Goal: Task Accomplishment & Management: Manage account settings

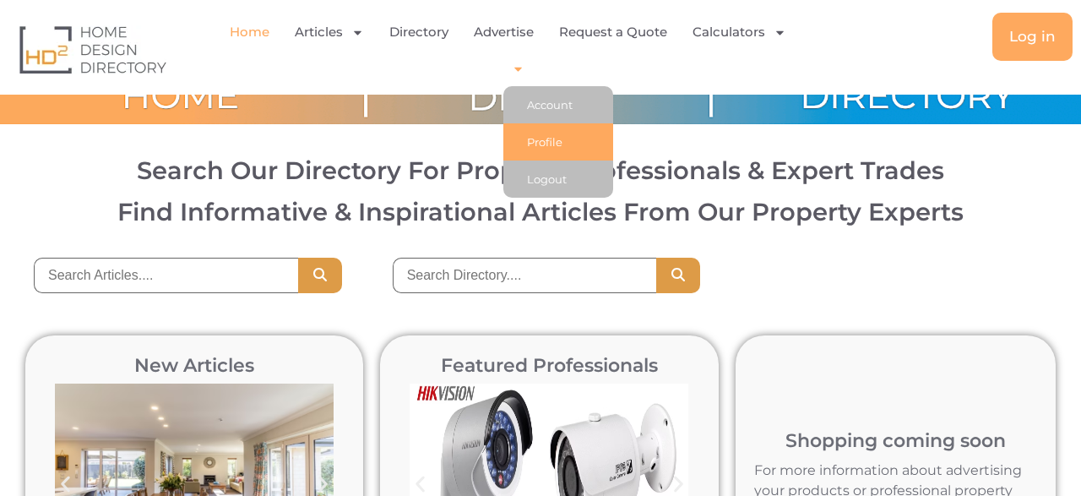
click at [546, 142] on link "Profile" at bounding box center [558, 141] width 110 height 37
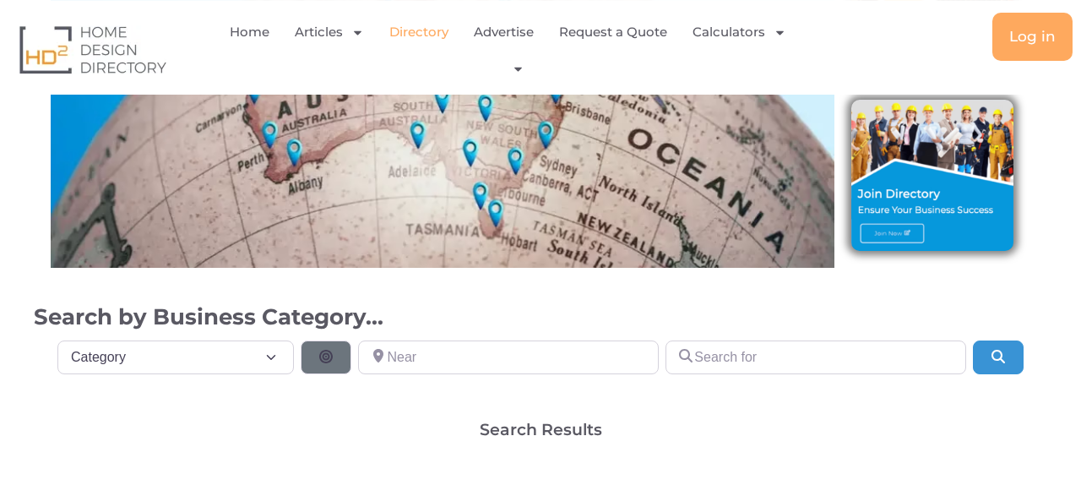
scroll to position [351, 0]
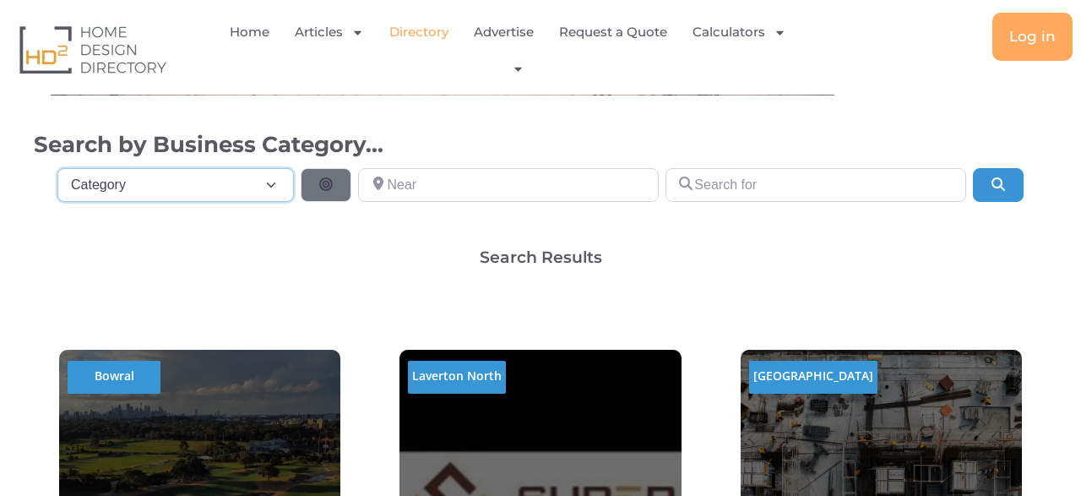
click at [57, 168] on select "Category Category Accounting Antenna Installation & Services Architects Bathroo…" at bounding box center [175, 185] width 236 height 34
click at [148, 192] on select "Category Category Accounting Antenna Installation & Services Architects Bathroo…" at bounding box center [175, 185] width 236 height 34
click at [57, 168] on select "Category Category Accounting Antenna Installation & Services Architects Bathroo…" at bounding box center [175, 185] width 236 height 34
select select "508"
click option "Builders" at bounding box center [0, 0] width 0 height 0
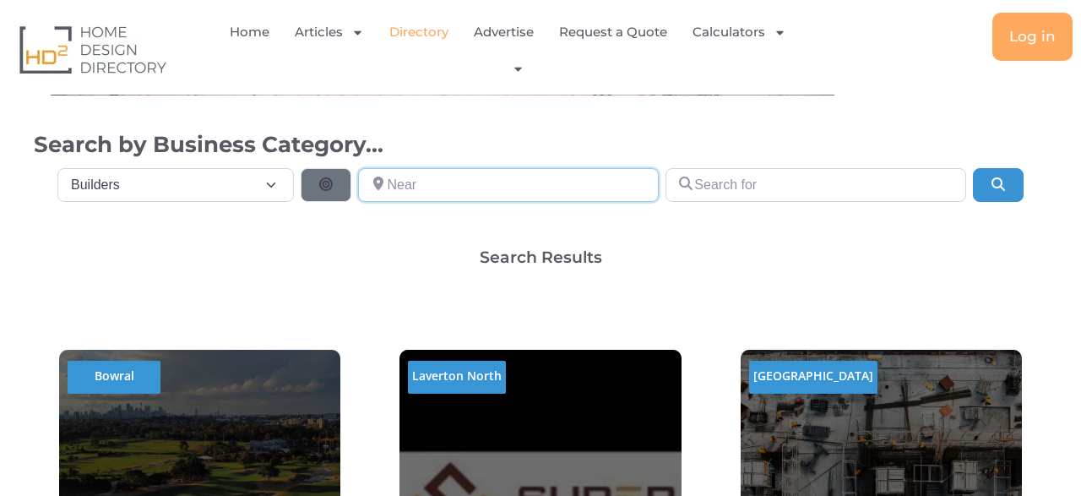
click at [541, 185] on input "Near" at bounding box center [508, 185] width 301 height 34
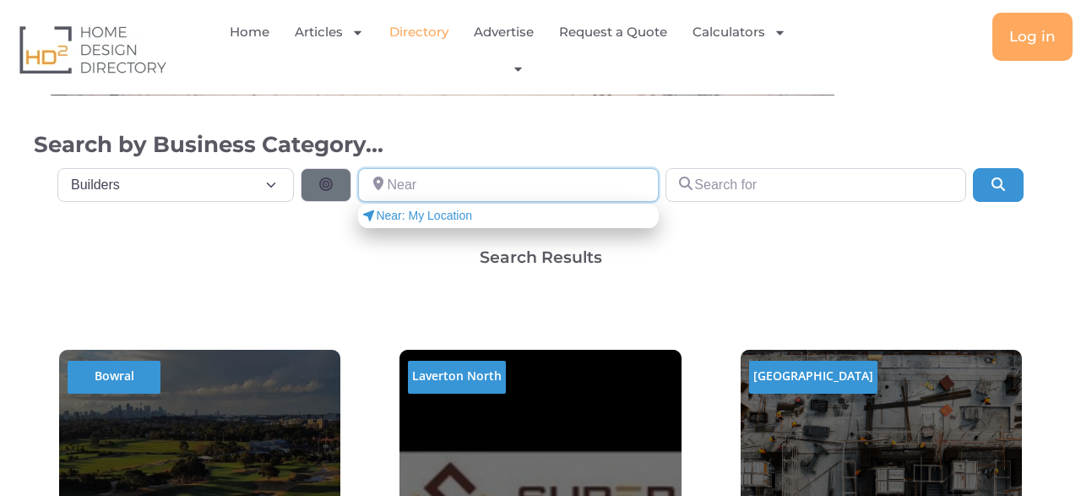
click at [541, 185] on input "Near" at bounding box center [508, 185] width 301 height 34
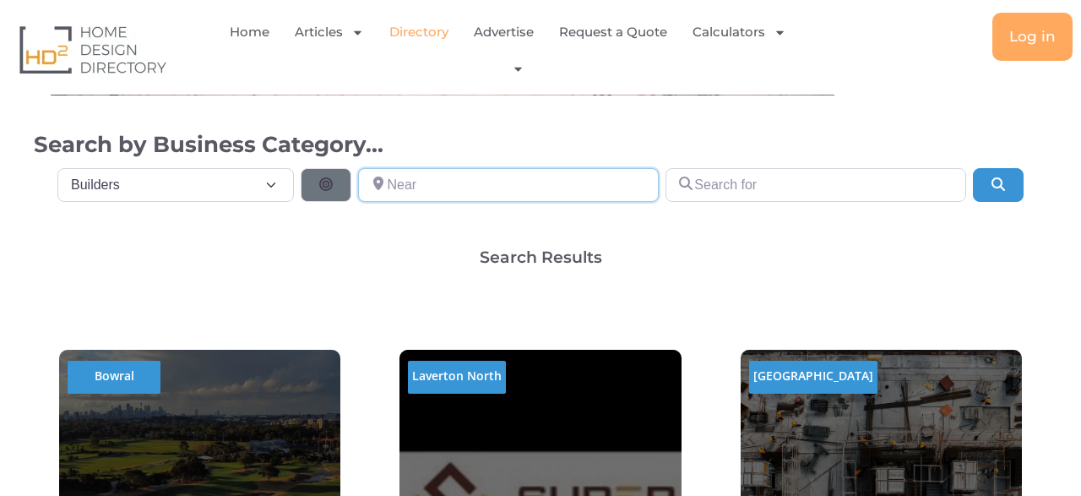
click at [541, 185] on input "Near" at bounding box center [508, 185] width 301 height 34
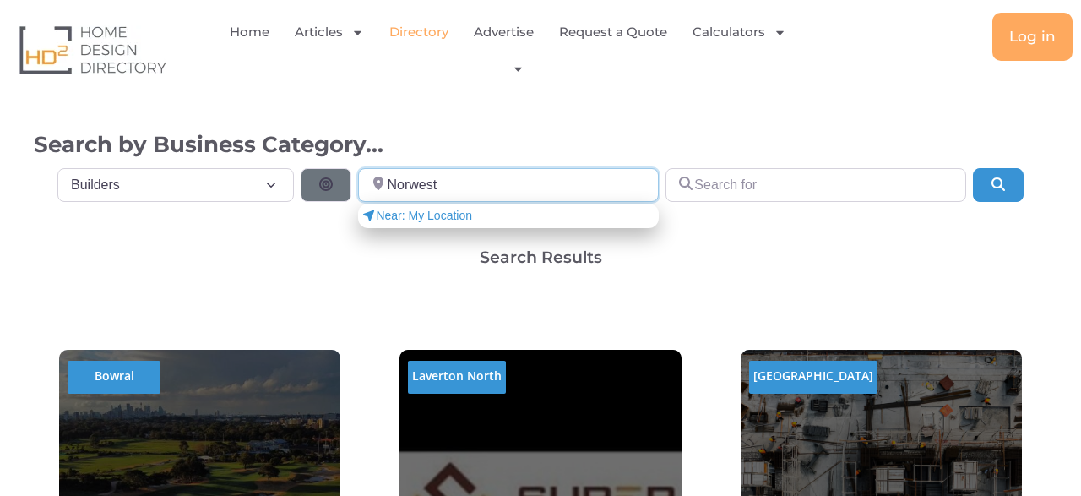
drag, startPoint x: 469, startPoint y: 192, endPoint x: 293, endPoint y: 215, distance: 177.2
click at [358, 202] on input "Norwest" at bounding box center [508, 185] width 301 height 34
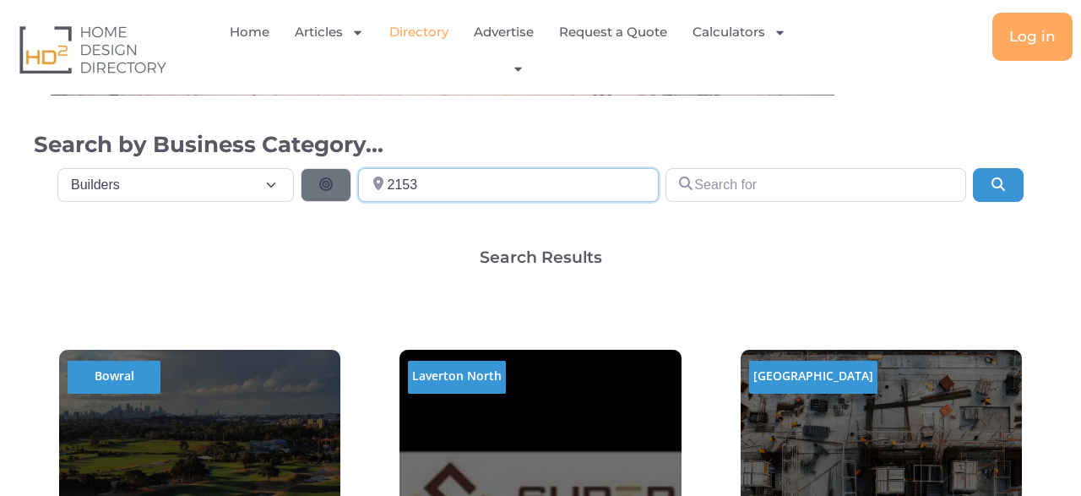
type input "2153"
click at [762, 180] on input "Search for" at bounding box center [815, 185] width 301 height 34
paste input "KOHI Consult & Build Pty LTD"
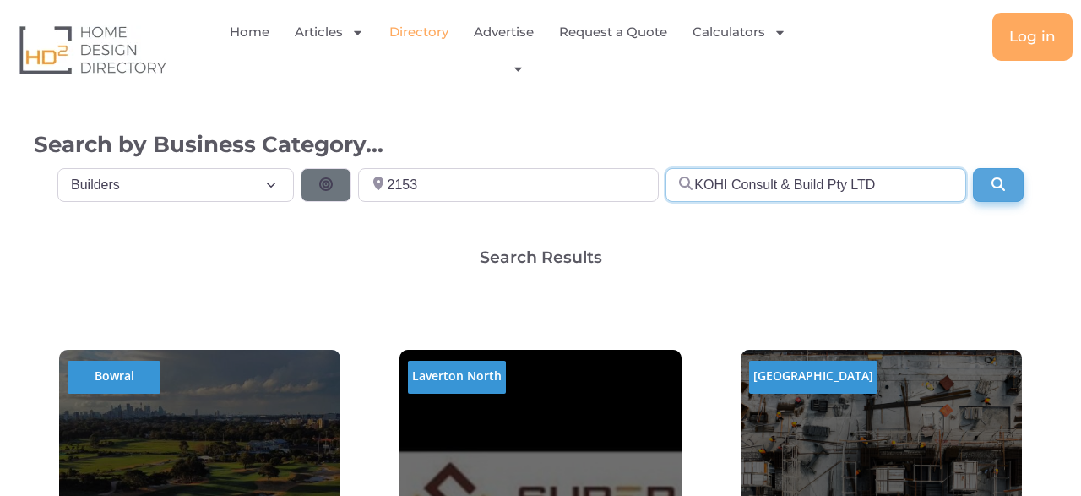
type input "KOHI Consult & Build Pty LTD"
click at [995, 185] on icon "Search" at bounding box center [997, 184] width 17 height 14
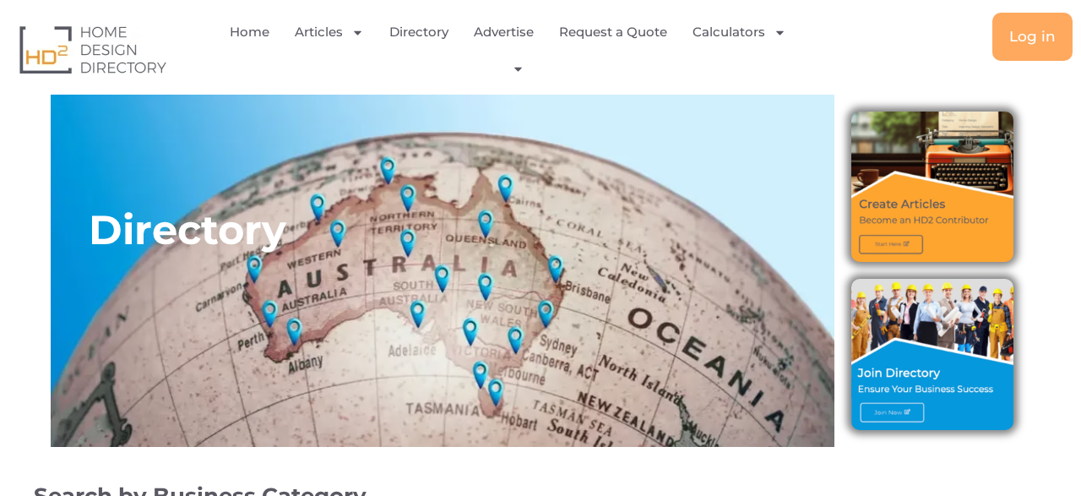
select select "508"
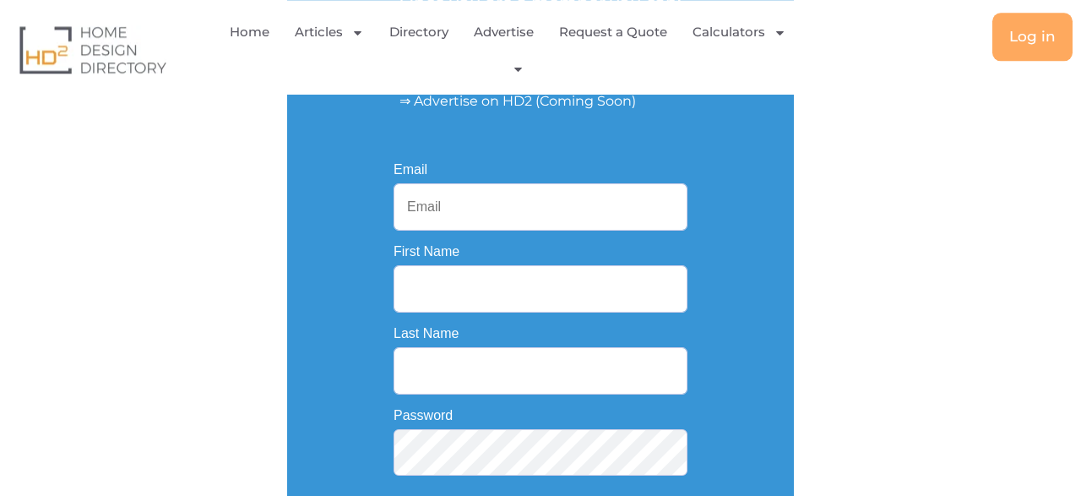
scroll to position [351, 0]
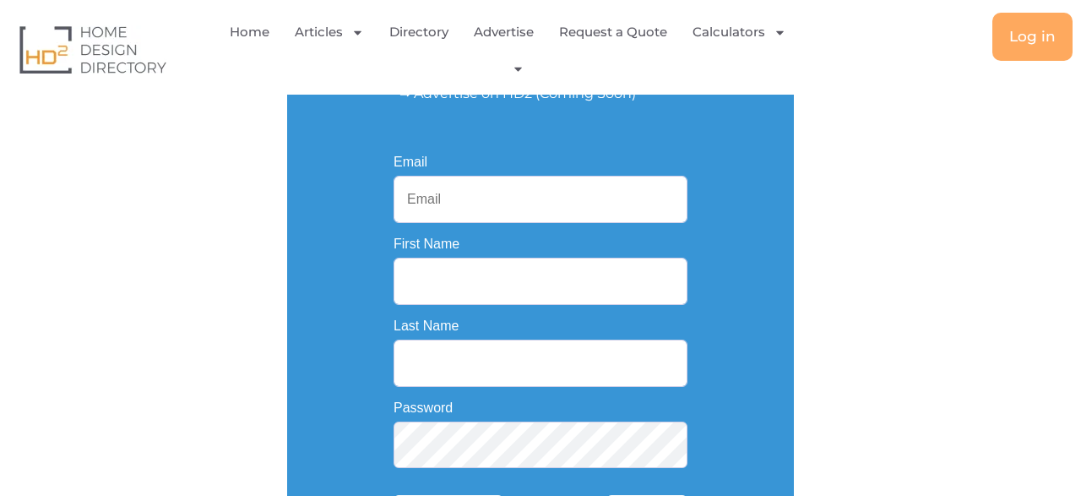
click at [450, 196] on input "Email" at bounding box center [540, 199] width 294 height 47
paste input "kohiconsult.build@gmail.com"
type input "kohiconsult.build@gmail.com"
click at [497, 283] on input "First Name" at bounding box center [540, 280] width 294 height 47
paste input "Arsalan"
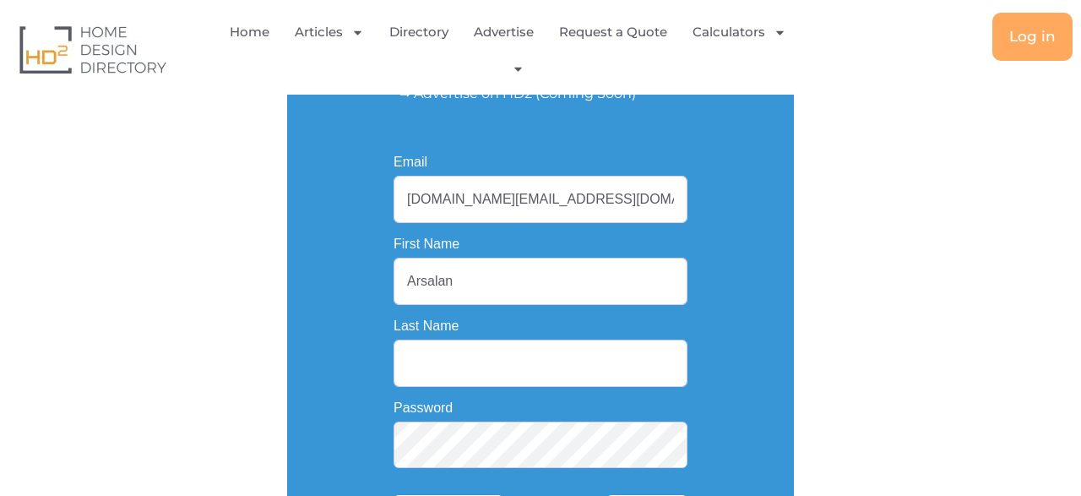
type input "Arsalan"
click at [477, 377] on input "Last Name" at bounding box center [540, 362] width 294 height 47
type input "Kohistani"
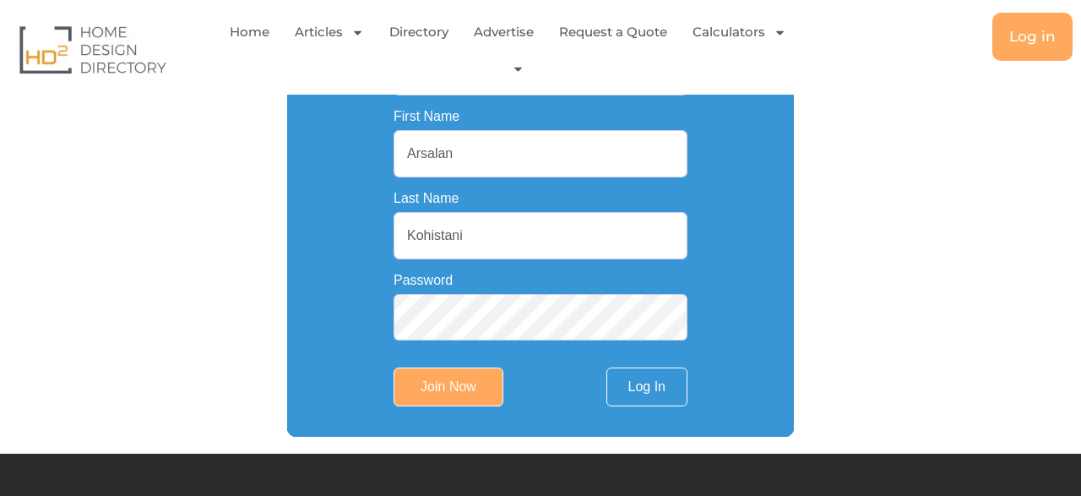
scroll to position [615, 0]
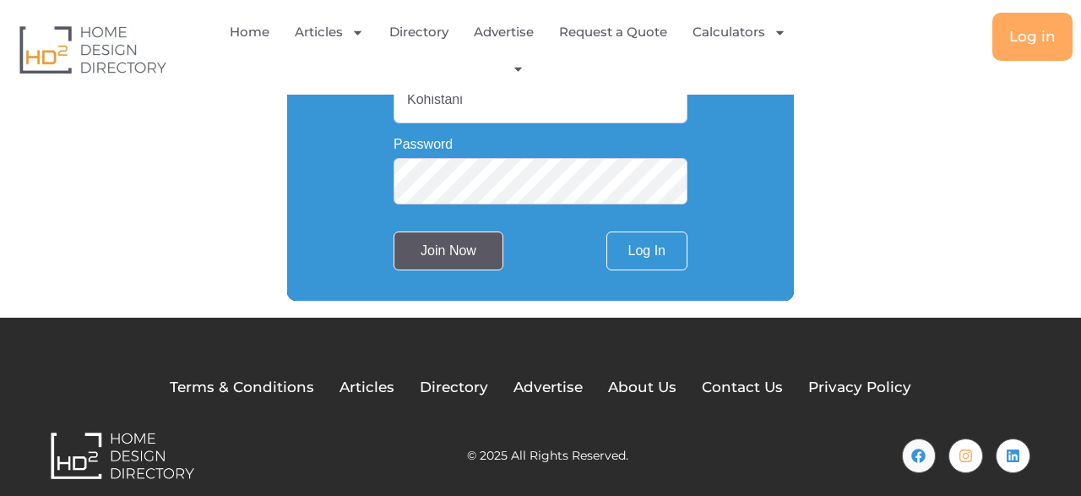
click at [453, 258] on input "Join Now" at bounding box center [448, 250] width 110 height 39
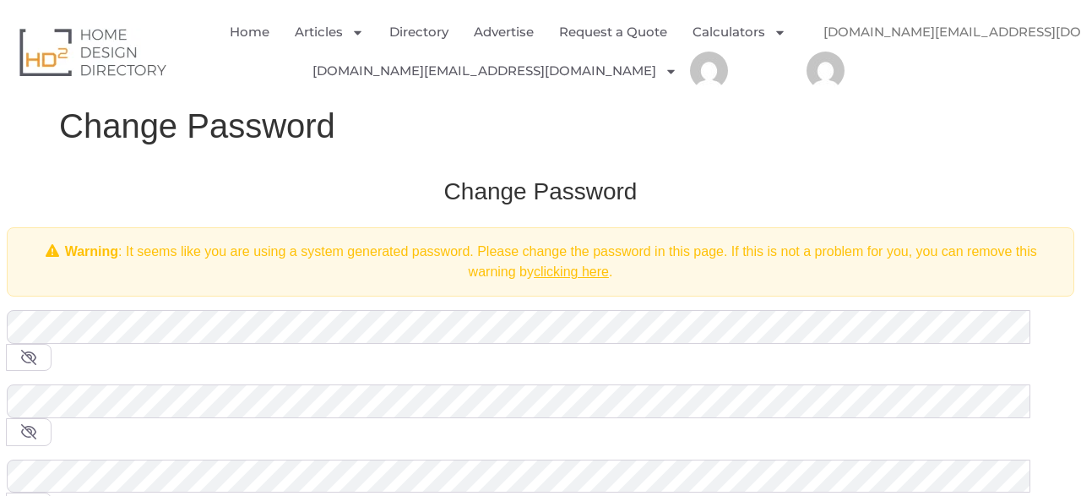
scroll to position [88, 0]
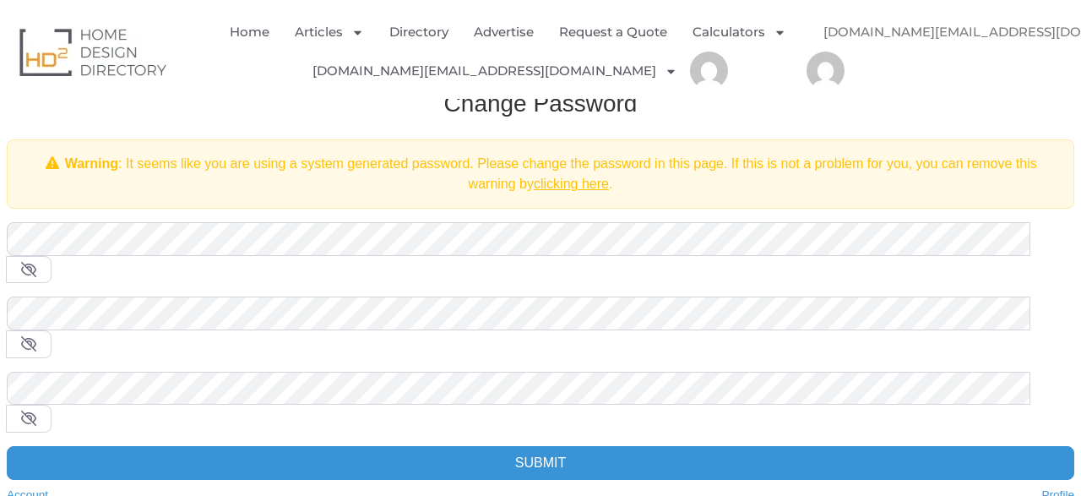
click at [37, 263] on icon at bounding box center [28, 270] width 17 height 14
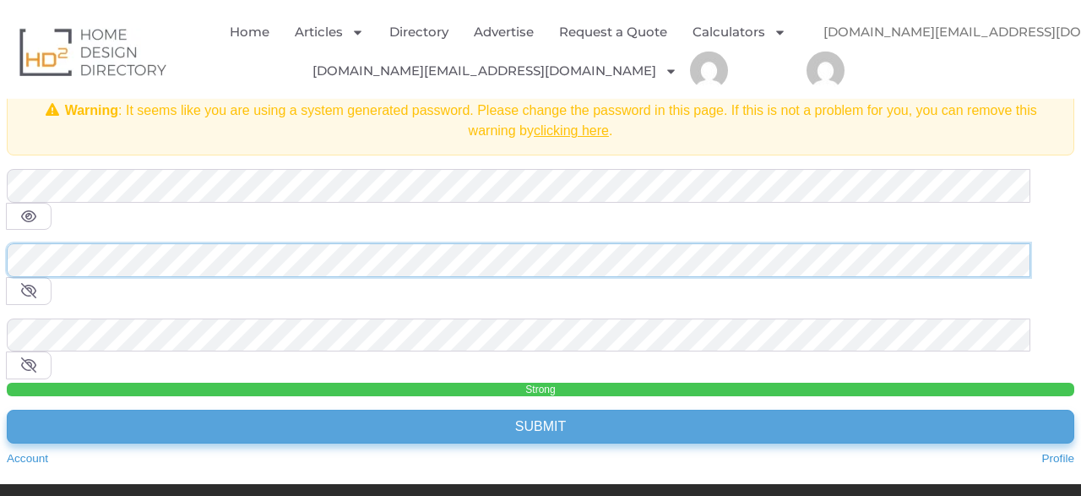
scroll to position [176, 0]
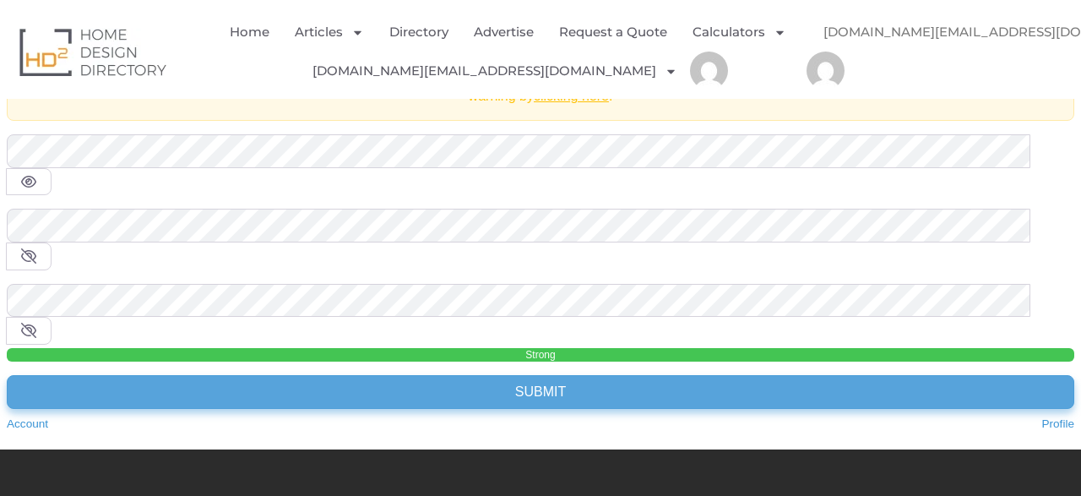
click at [558, 375] on input "Submit" at bounding box center [540, 392] width 1067 height 34
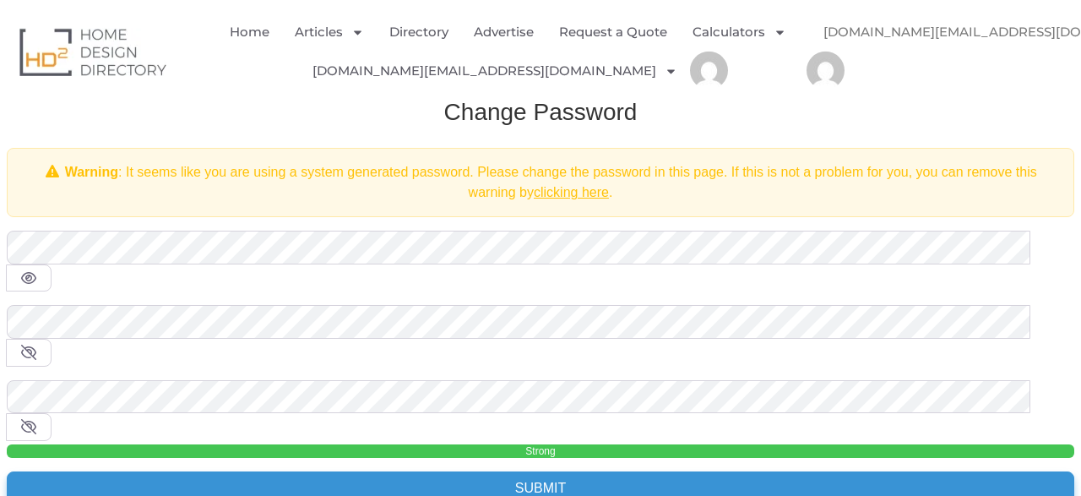
scroll to position [0, 0]
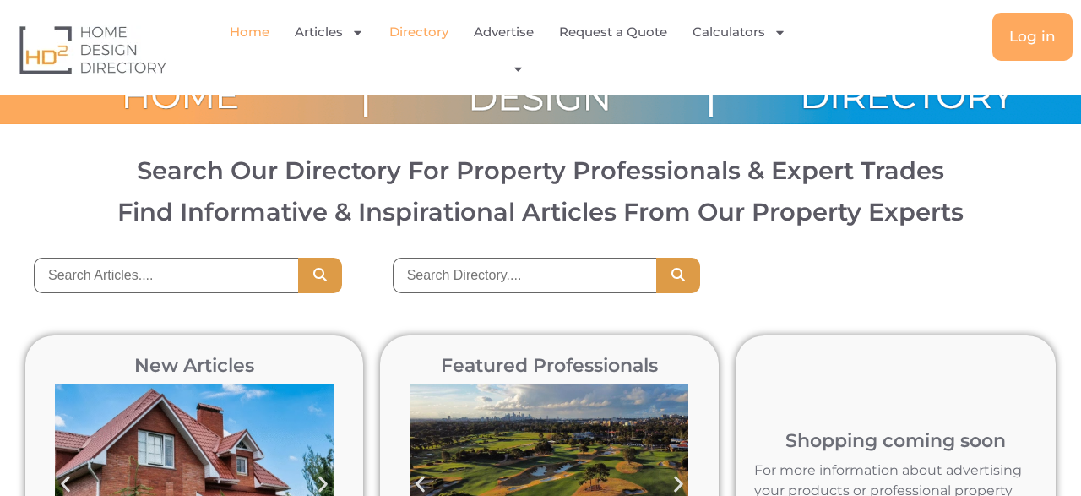
click at [412, 29] on link "Directory" at bounding box center [418, 32] width 59 height 39
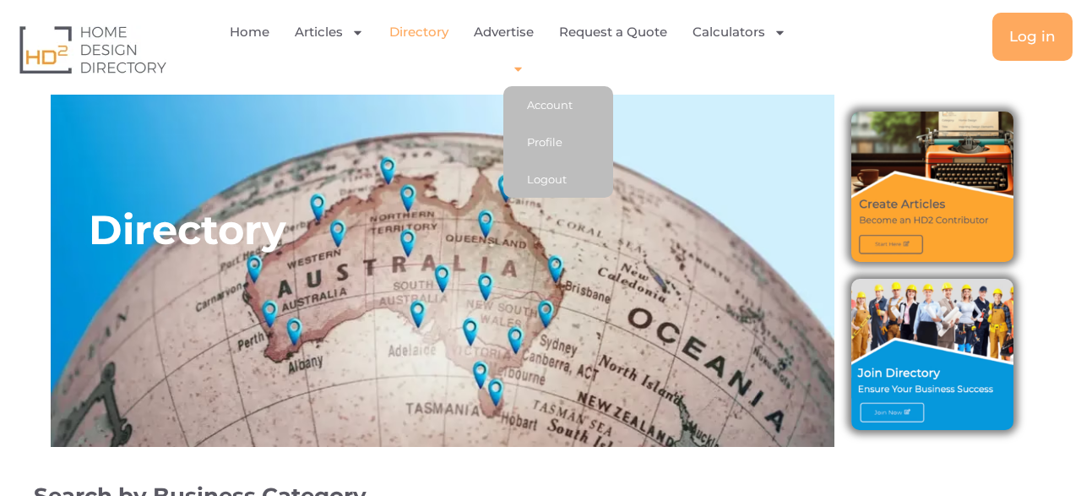
click at [519, 64] on icon "Menu" at bounding box center [518, 68] width 13 height 13
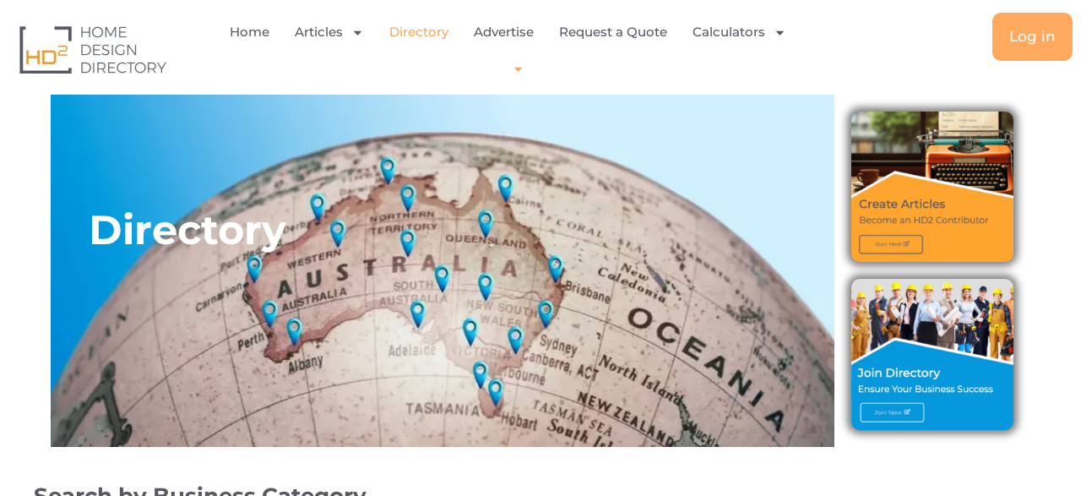
click at [517, 69] on icon "Menu" at bounding box center [518, 70] width 8 height 4
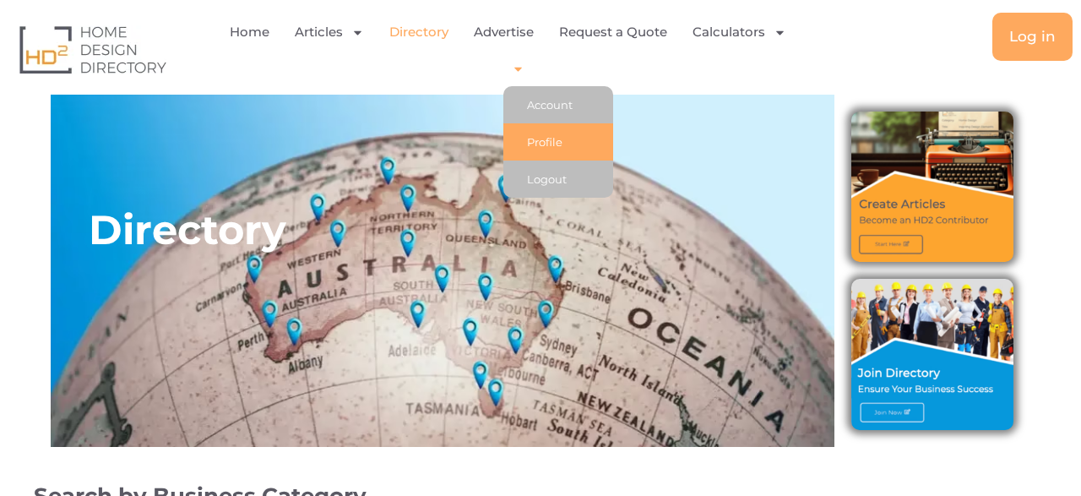
click at [533, 151] on link "Profile" at bounding box center [558, 141] width 110 height 37
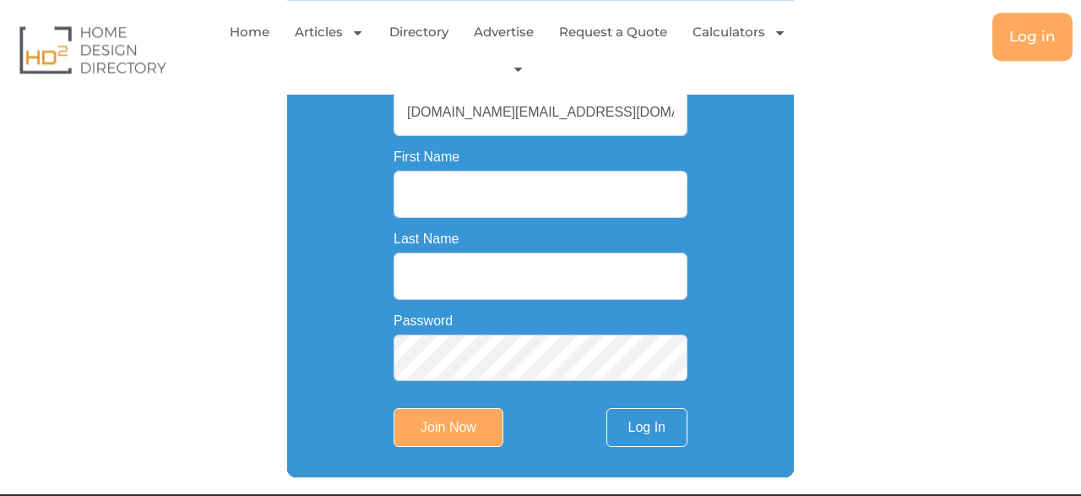
scroll to position [439, 0]
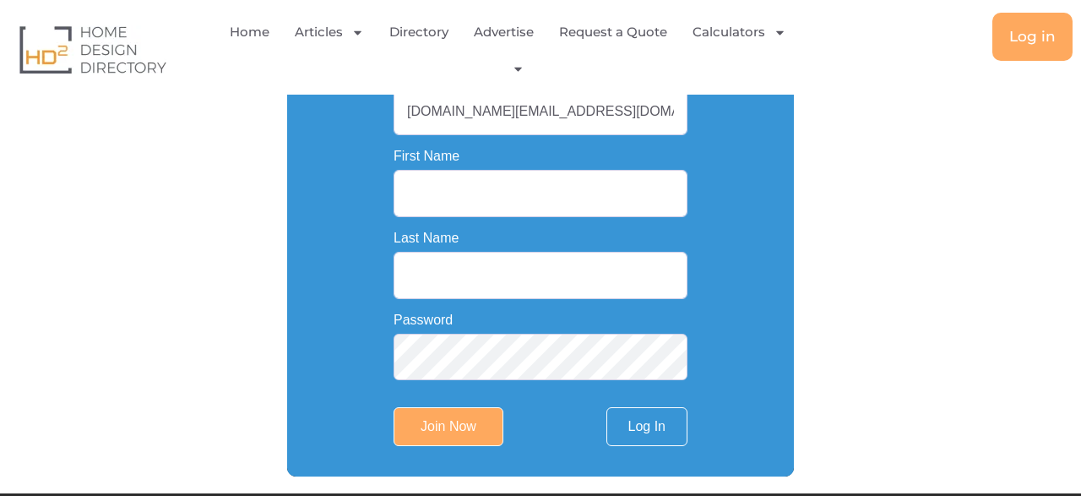
click at [497, 208] on input "First Name" at bounding box center [540, 193] width 294 height 47
type input "Arsalan"
click at [468, 283] on input "Last Name" at bounding box center [540, 275] width 294 height 47
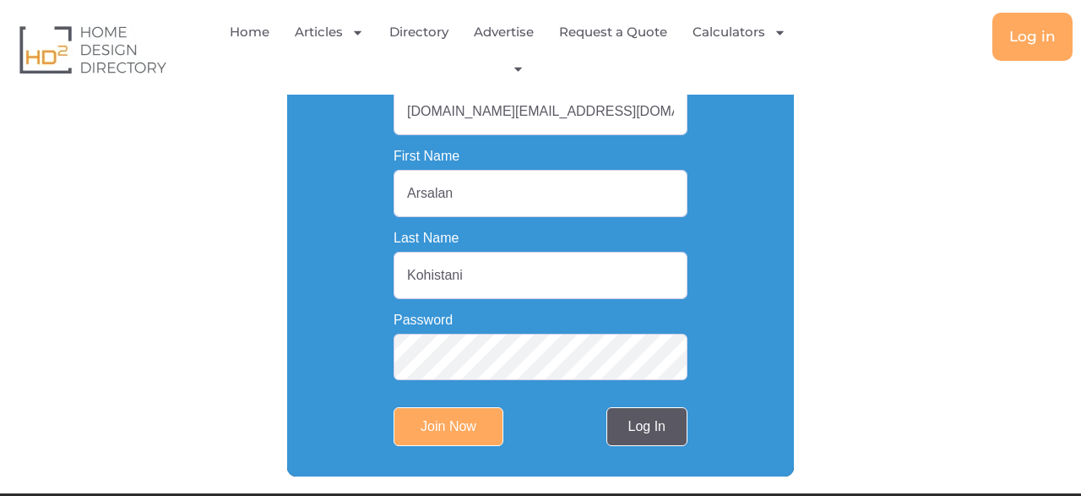
type input "Kohistani"
click at [632, 435] on link "Log In" at bounding box center [646, 426] width 81 height 39
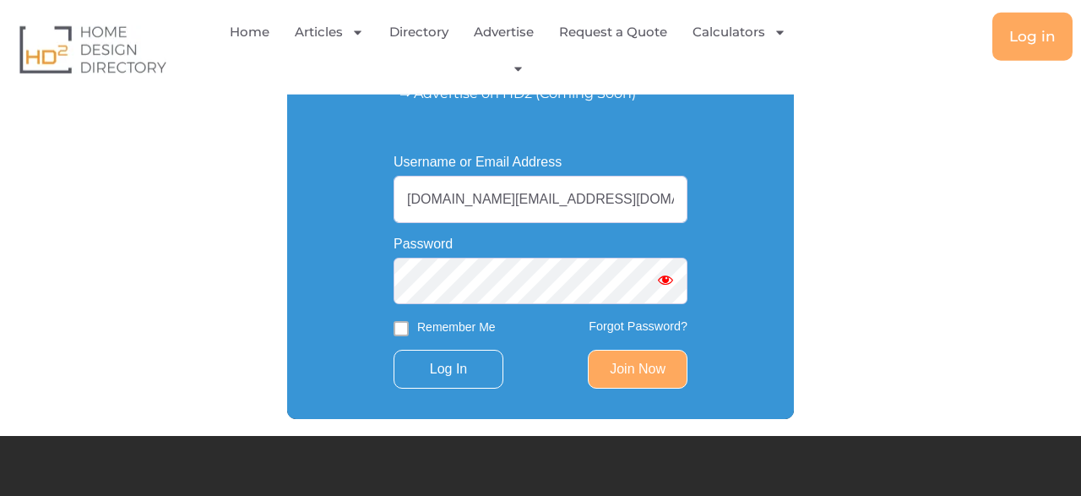
scroll to position [351, 0]
click at [403, 328] on input "Remember Me" at bounding box center [400, 328] width 15 height 15
checkbox input "true"
click at [469, 375] on input "Log In" at bounding box center [448, 368] width 110 height 39
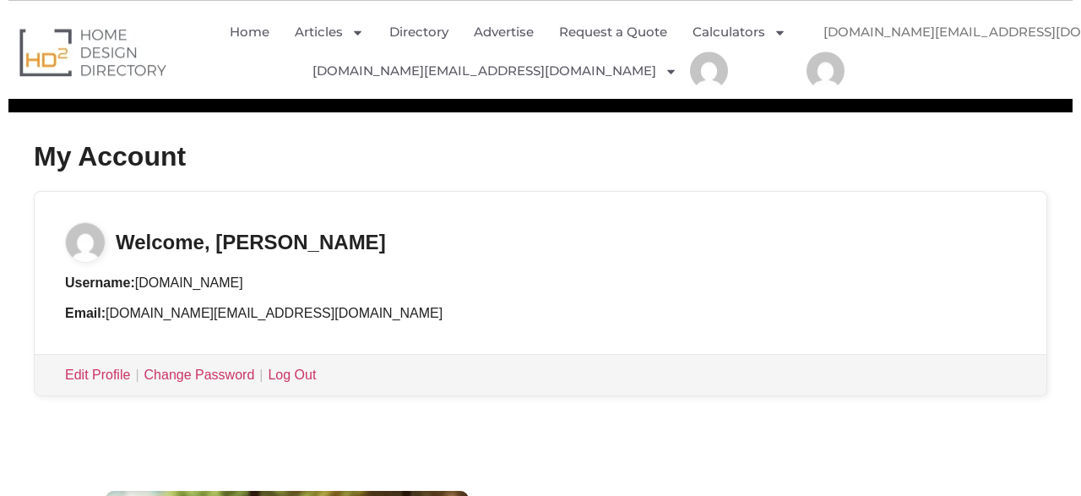
scroll to position [263, 0]
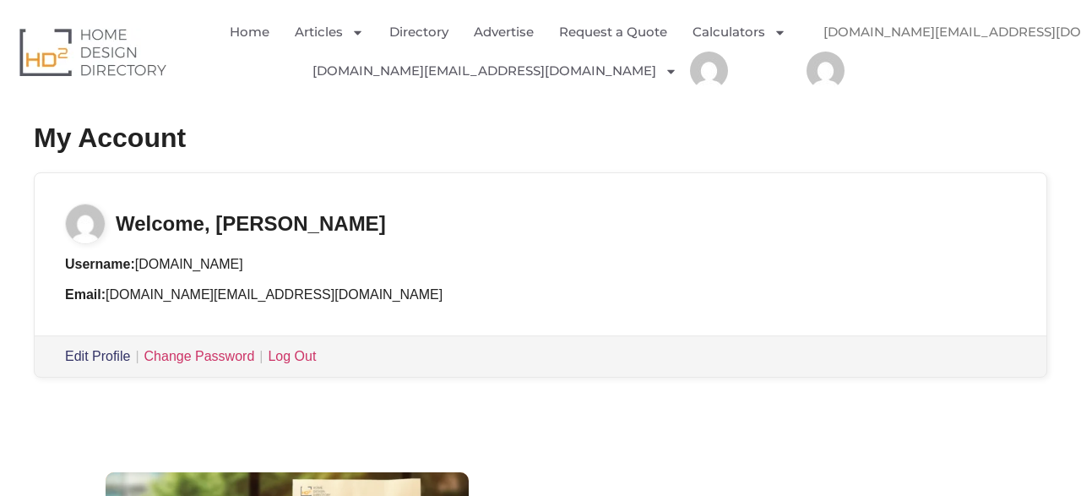
click at [94, 360] on link "Edit Profile" at bounding box center [97, 356] width 65 height 14
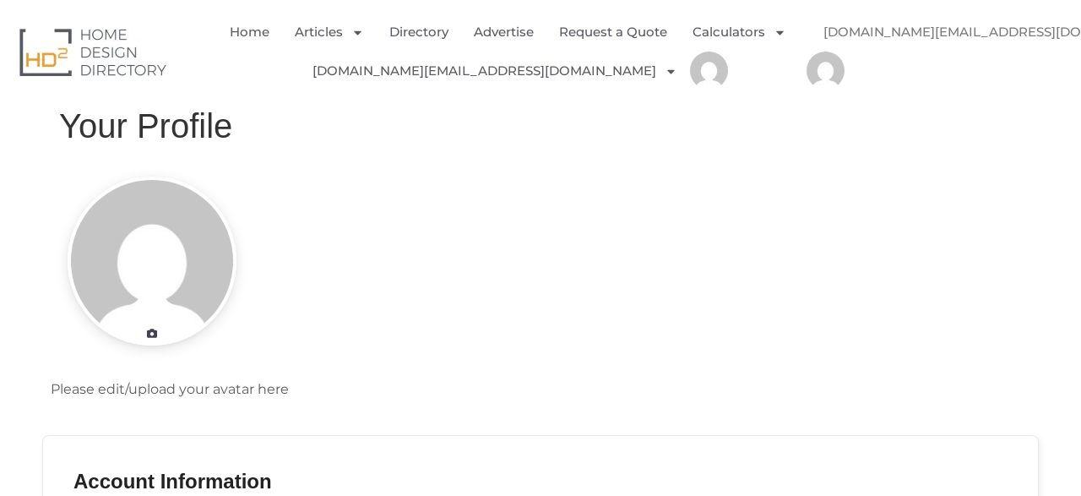
scroll to position [88, 0]
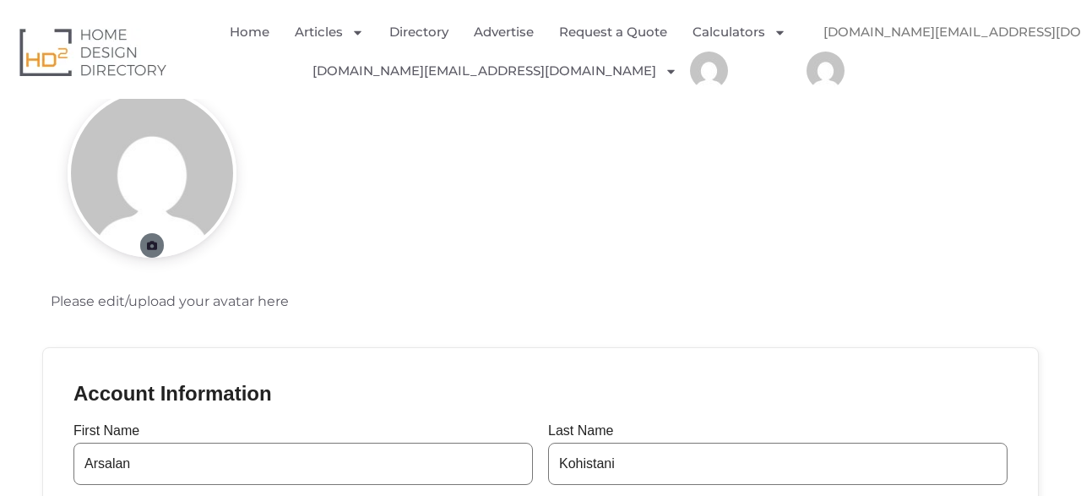
click at [152, 248] on icon at bounding box center [151, 246] width 13 height 10
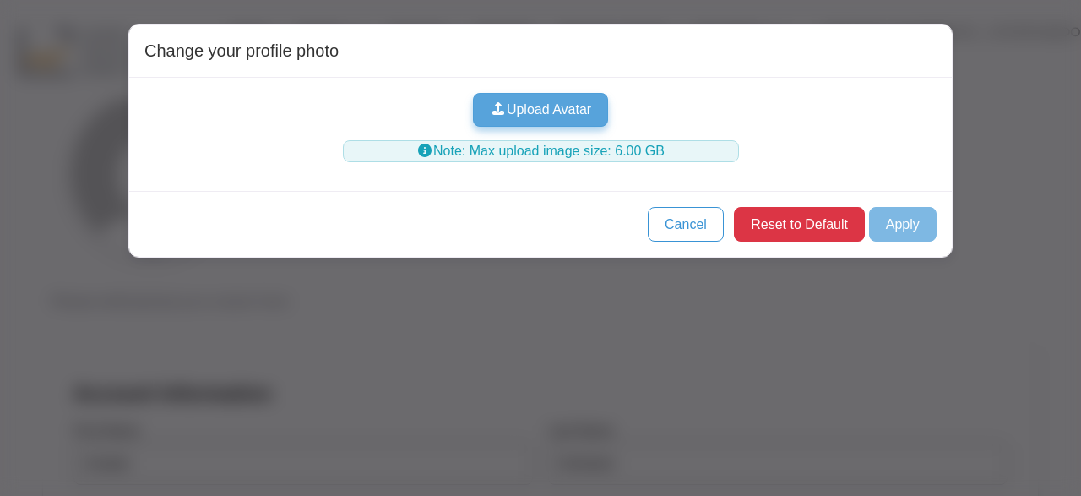
click at [562, 111] on button "Upload Avatar" at bounding box center [541, 110] width 136 height 34
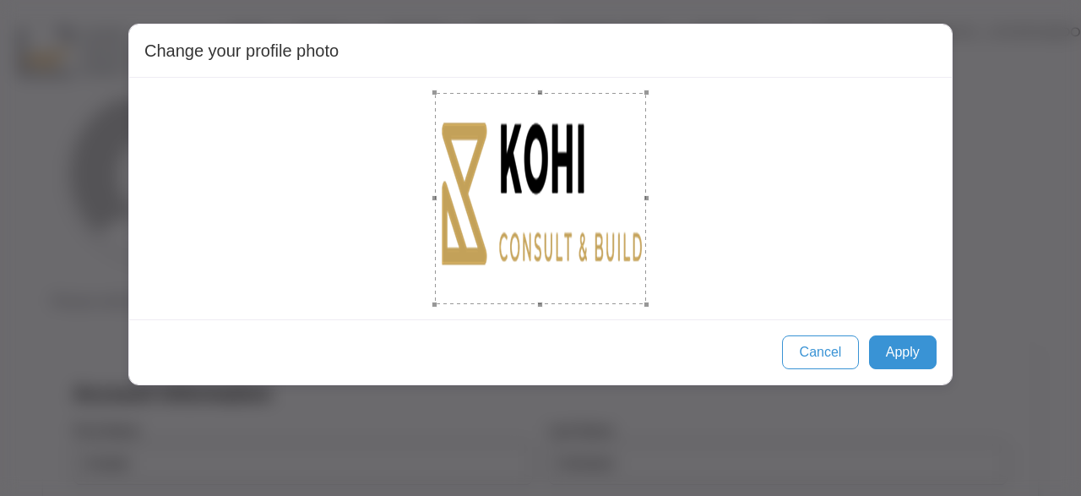
drag, startPoint x: 562, startPoint y: 220, endPoint x: 662, endPoint y: 289, distance: 120.8
click at [662, 289] on div at bounding box center [540, 198] width 792 height 211
drag, startPoint x: 435, startPoint y: 94, endPoint x: 399, endPoint y: 74, distance: 40.4
click at [399, 74] on div "Change your profile photo Cancel Apply" at bounding box center [540, 204] width 824 height 361
click at [911, 349] on button "Apply" at bounding box center [903, 352] width 68 height 34
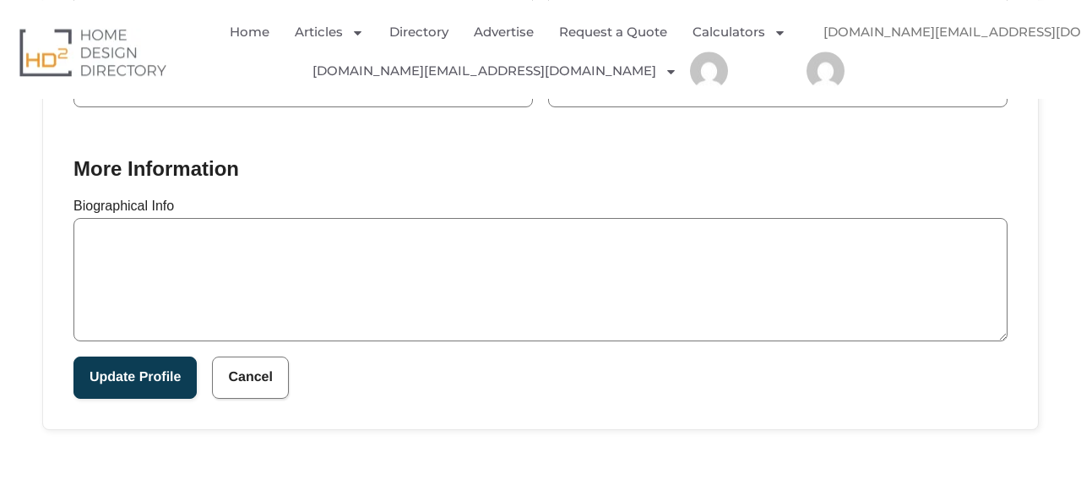
scroll to position [702, 0]
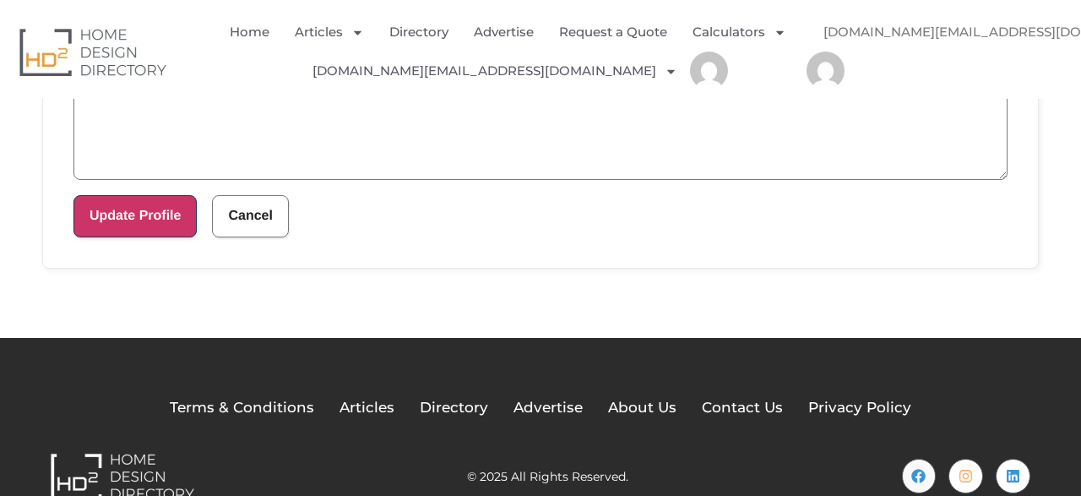
click at [144, 214] on button "Update Profile" at bounding box center [134, 216] width 123 height 42
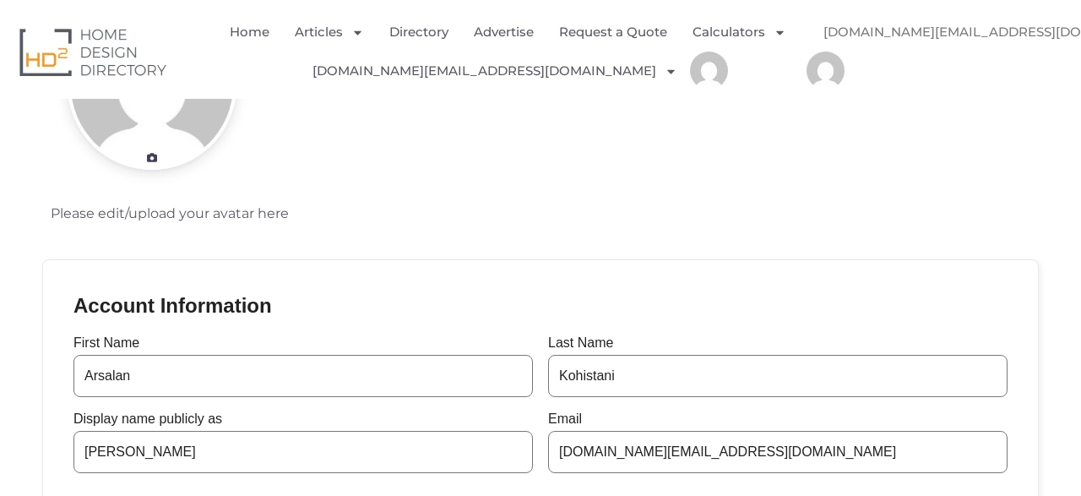
scroll to position [0, 0]
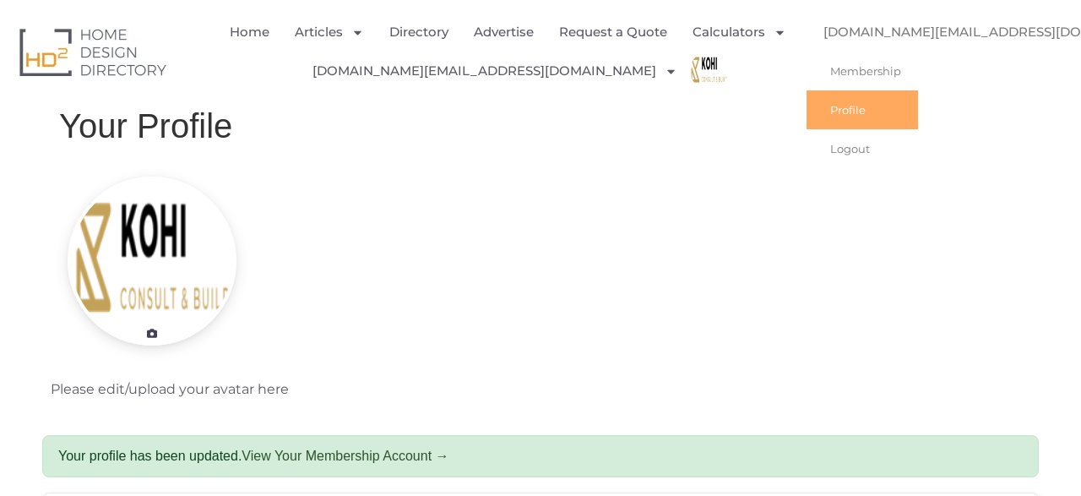
click at [858, 116] on link "Profile" at bounding box center [861, 109] width 111 height 39
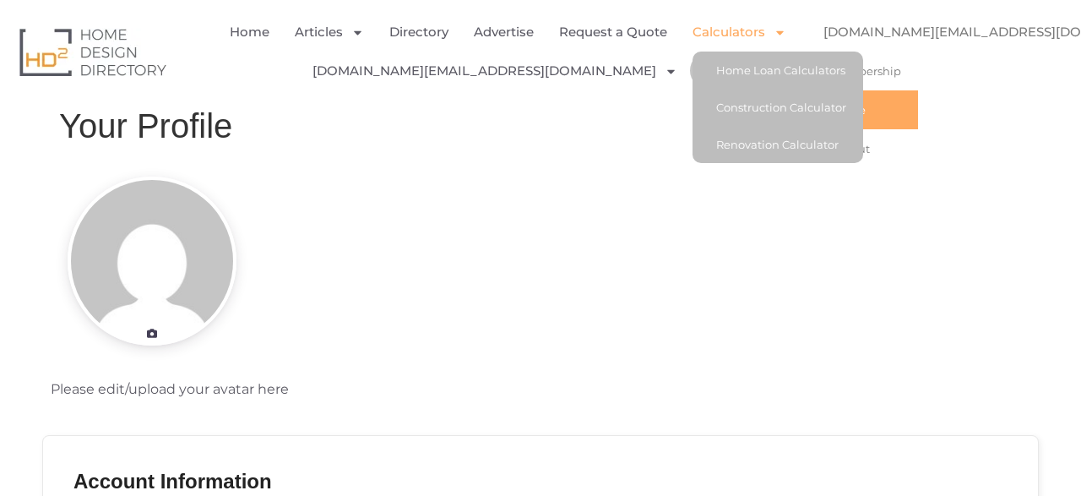
click at [895, 35] on link "[DOMAIN_NAME][EMAIL_ADDRESS][DOMAIN_NAME]" at bounding box center [1005, 32] width 398 height 39
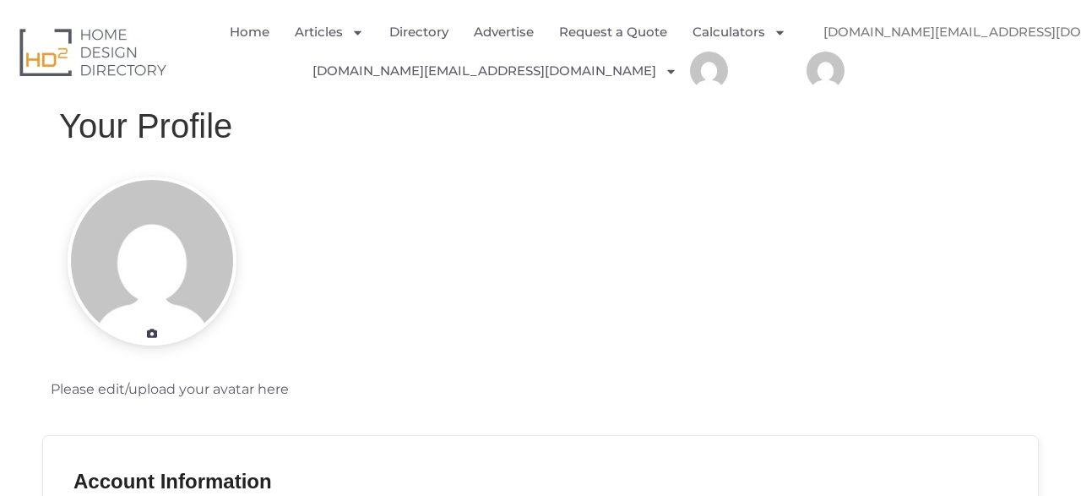
click at [874, 39] on link "[DOMAIN_NAME][EMAIL_ADDRESS][DOMAIN_NAME]" at bounding box center [1005, 32] width 398 height 39
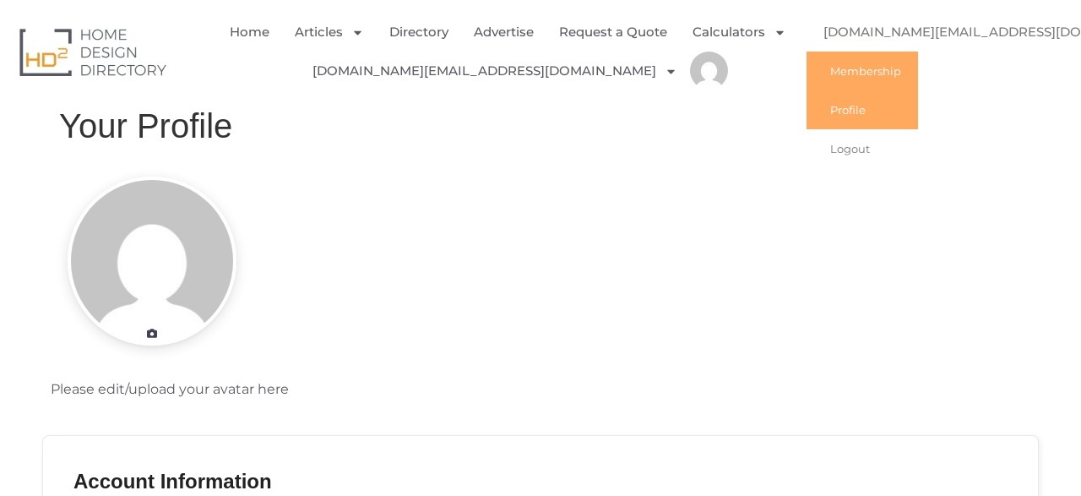
click at [864, 68] on link "Membership" at bounding box center [861, 70] width 111 height 39
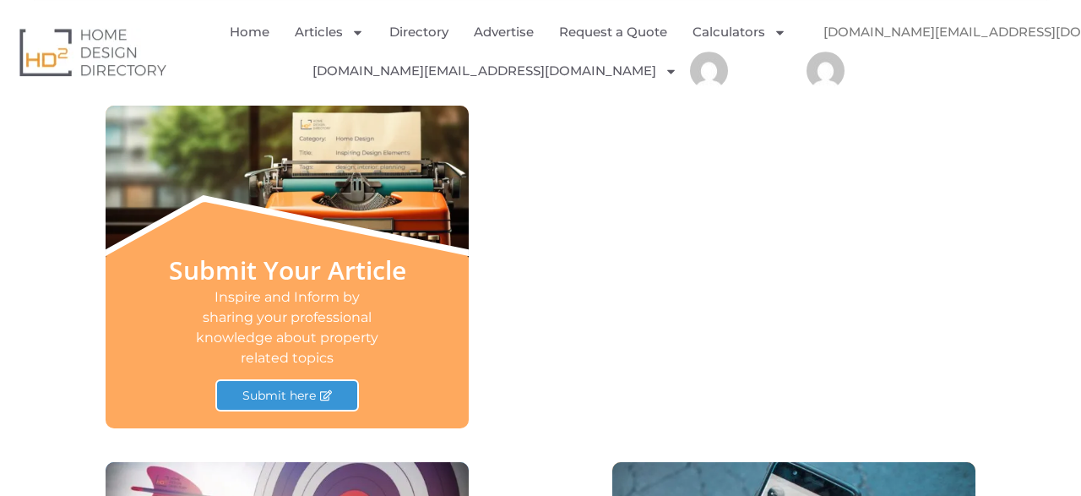
scroll to position [720, 0]
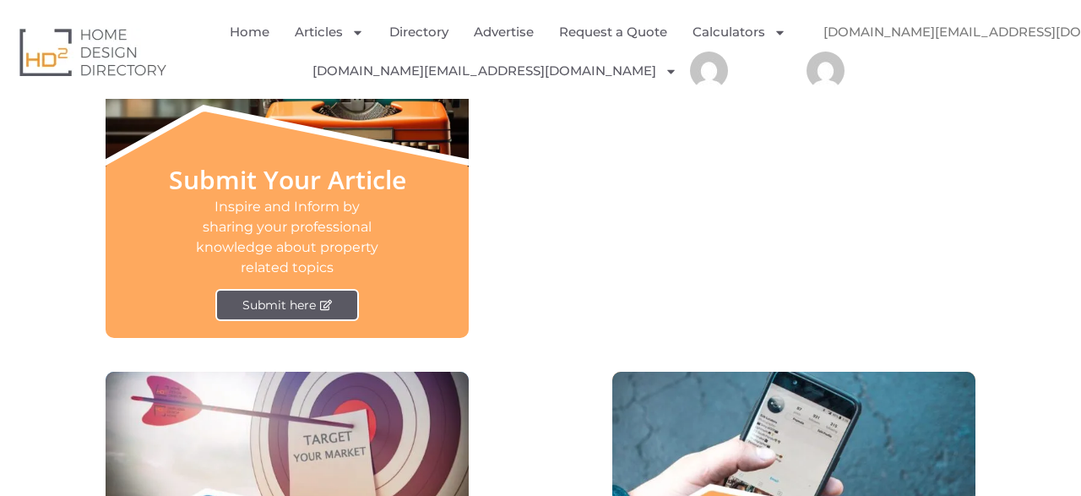
click at [308, 308] on span "Submit here" at bounding box center [278, 305] width 73 height 12
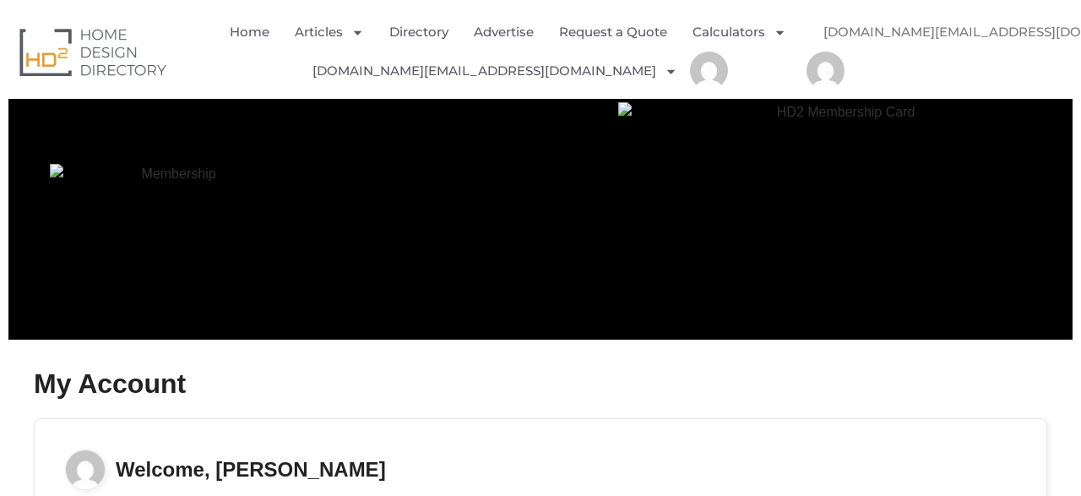
scroll to position [0, 0]
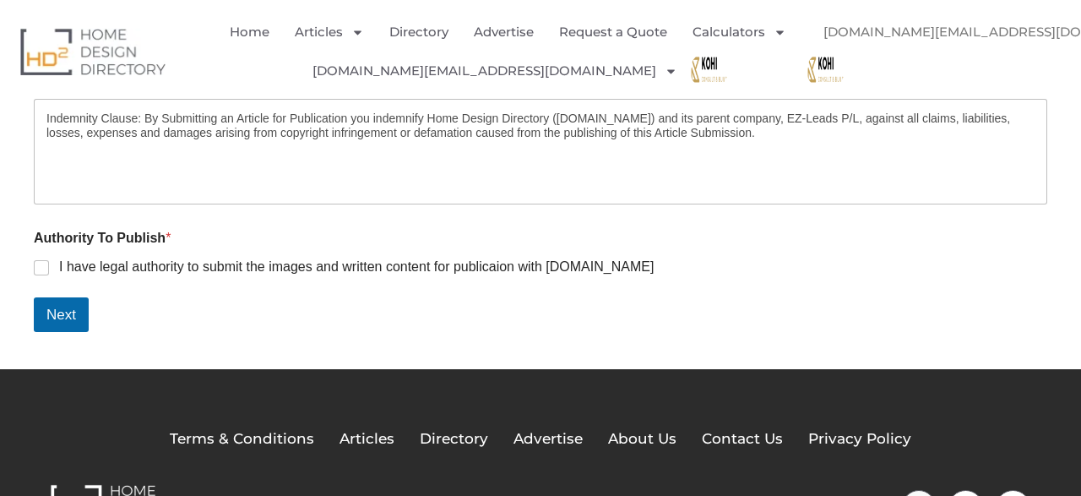
scroll to position [2141, 0]
